Goal: Obtain resource: Obtain resource

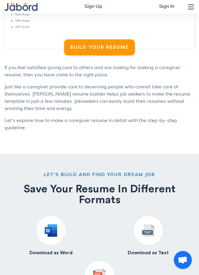
scroll to position [240, 0]
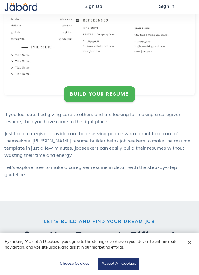
click at [105, 96] on div "BUILD YOUR RESUME" at bounding box center [99, 94] width 59 height 6
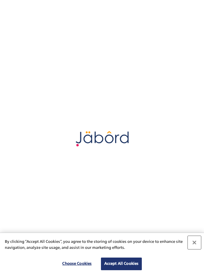
click at [195, 244] on button "Close" at bounding box center [194, 242] width 13 height 13
